Goal: Go to known website: Access a specific website the user already knows

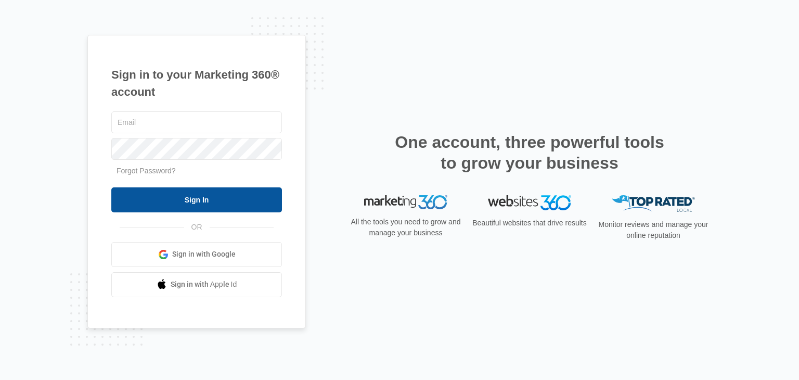
type input "[EMAIL_ADDRESS][DOMAIN_NAME]"
click at [198, 194] on input "Sign In" at bounding box center [196, 199] width 171 height 25
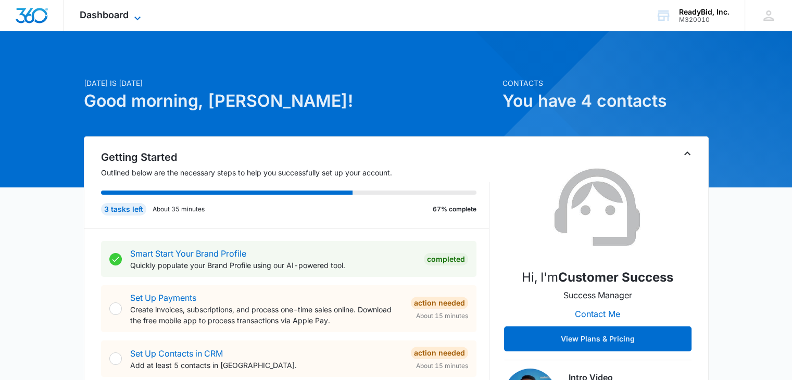
click at [127, 17] on span "Dashboard" at bounding box center [104, 14] width 49 height 11
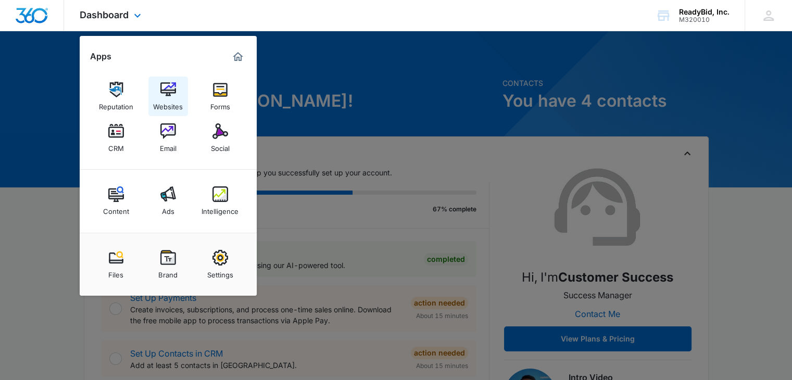
click at [173, 102] on div "Websites" at bounding box center [168, 104] width 30 height 14
